Goal: Browse casually

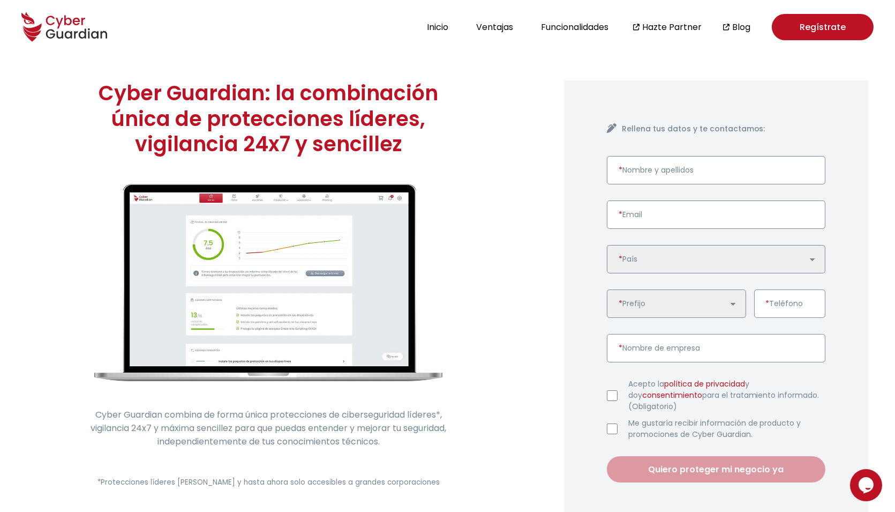
click at [77, 112] on div "Cyber Guardian: la combinación única de protecciones líderes, vigilancia 24x7 y…" at bounding box center [269, 303] width 536 height 498
click at [75, 21] on icon at bounding box center [76, 21] width 7 height 7
click at [456, 228] on div "Cyber Guardian: la combinación única de protecciones líderes, vigilancia 24x7 y…" at bounding box center [269, 303] width 536 height 498
